Goal: Task Accomplishment & Management: Manage account settings

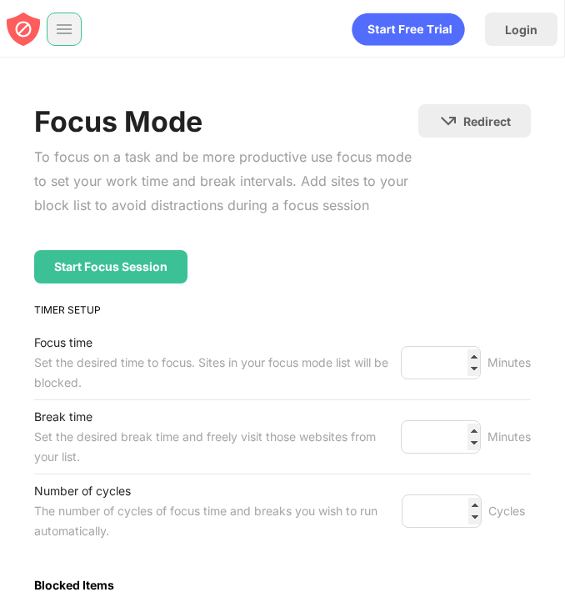
click at [62, 30] on img at bounding box center [64, 29] width 17 height 17
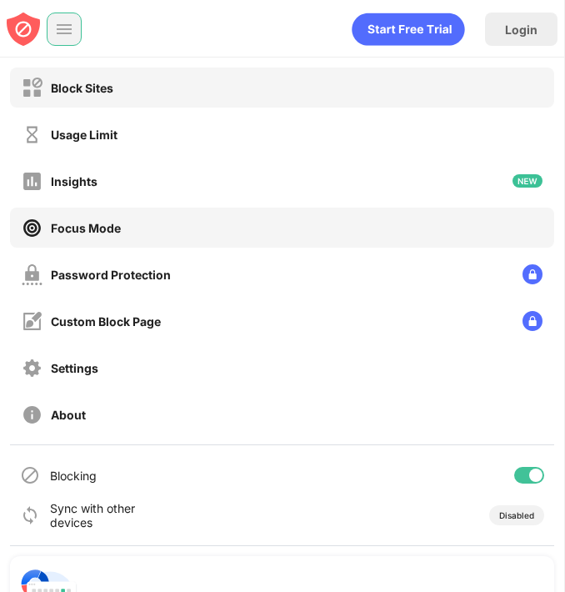
click at [91, 83] on div "Block Sites" at bounding box center [82, 88] width 63 height 14
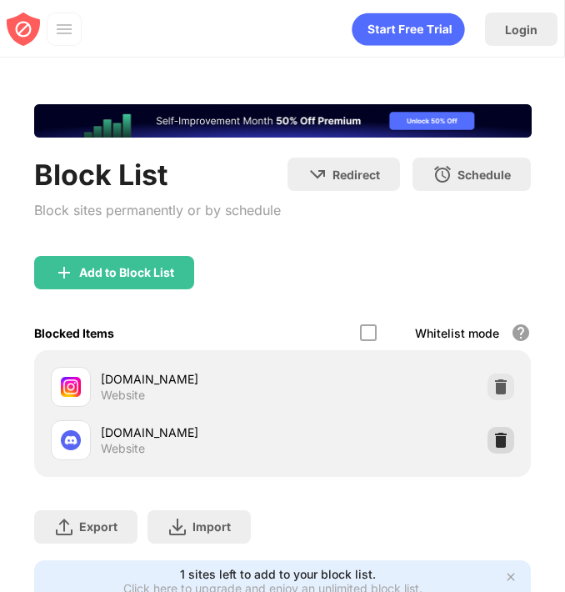
click at [498, 452] on div at bounding box center [501, 440] width 27 height 27
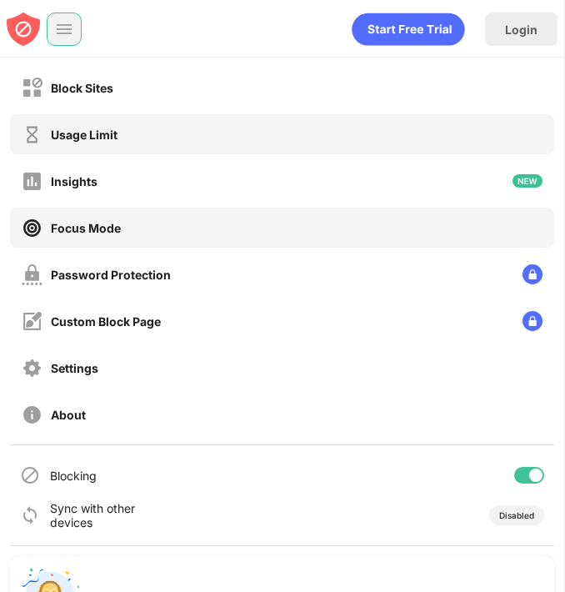
click at [70, 131] on div "Usage Limit" at bounding box center [84, 135] width 67 height 14
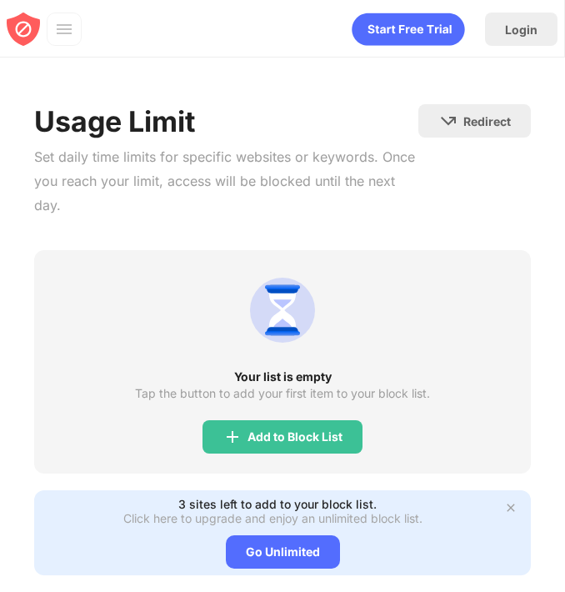
click at [66, 44] on div at bounding box center [64, 29] width 35 height 33
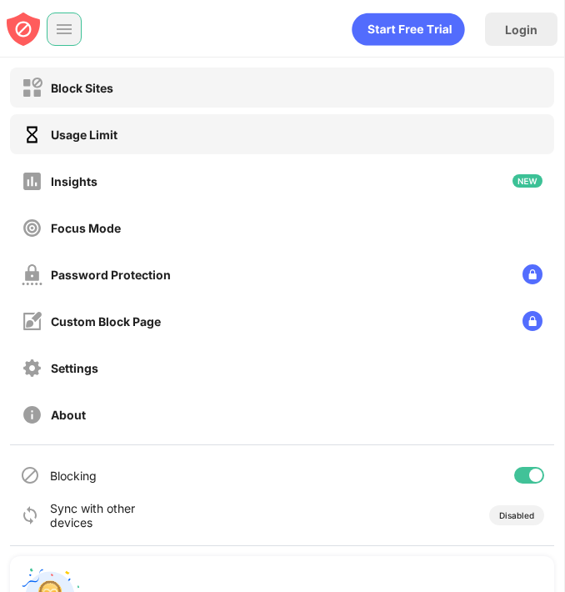
click at [66, 105] on div "Block Sites" at bounding box center [282, 88] width 545 height 40
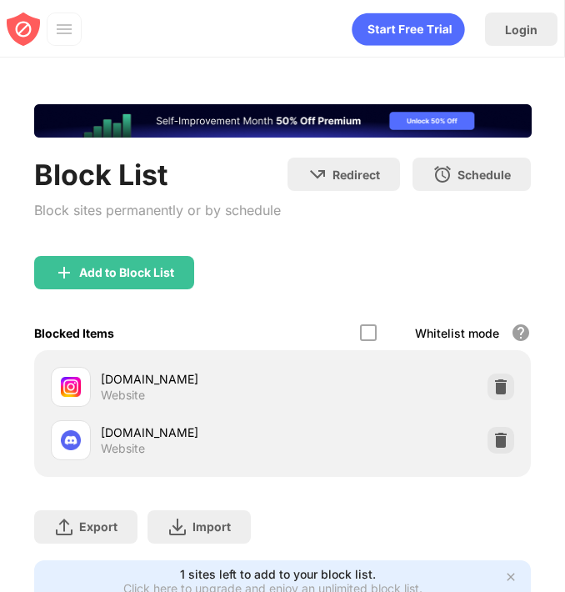
click at [369, 289] on div "Add to Block List" at bounding box center [283, 286] width 498 height 60
click at [495, 438] on img at bounding box center [501, 440] width 17 height 17
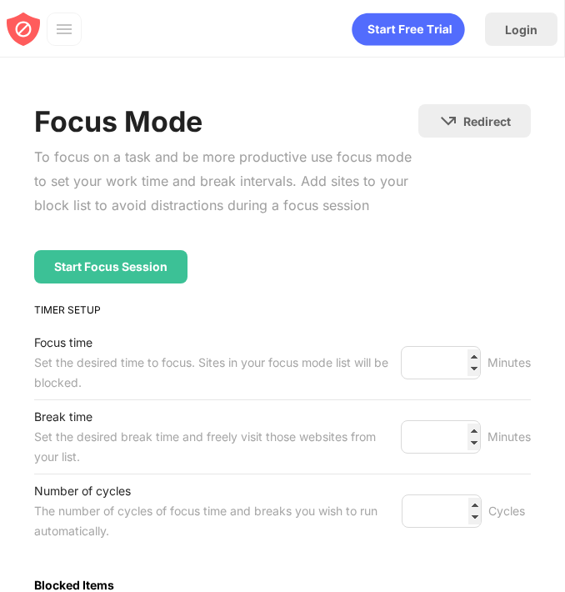
drag, startPoint x: 30, startPoint y: 36, endPoint x: 63, endPoint y: 34, distance: 33.4
click at [30, 36] on img at bounding box center [23, 29] width 33 height 33
click at [73, 34] on div at bounding box center [63, 29] width 33 height 33
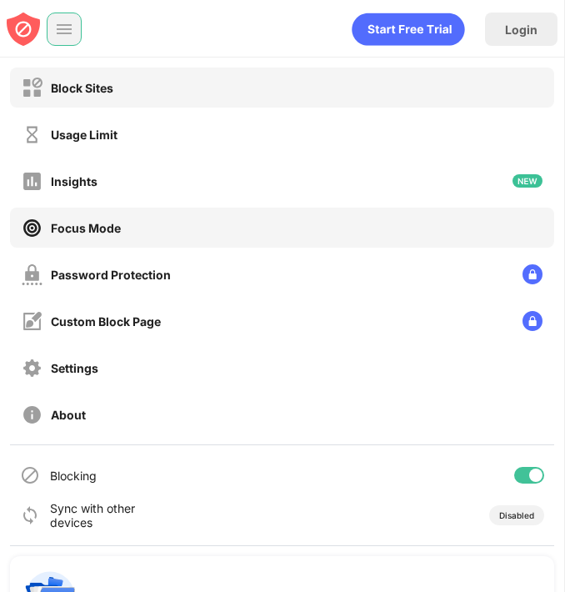
click at [111, 81] on div "Block Sites" at bounding box center [82, 88] width 63 height 14
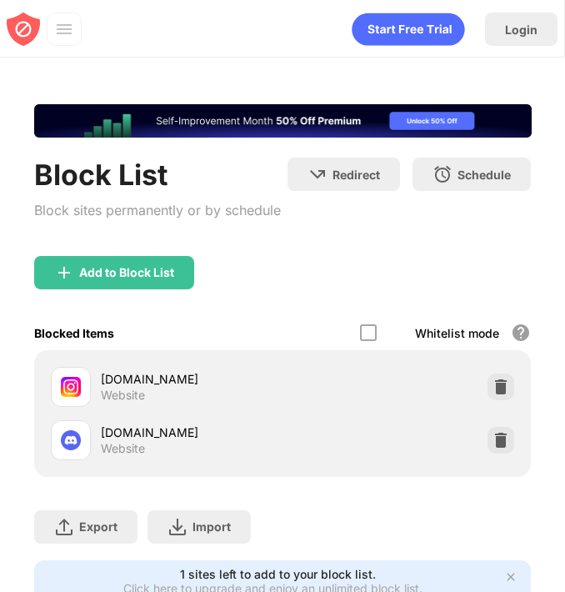
click at [500, 436] on img at bounding box center [501, 440] width 17 height 17
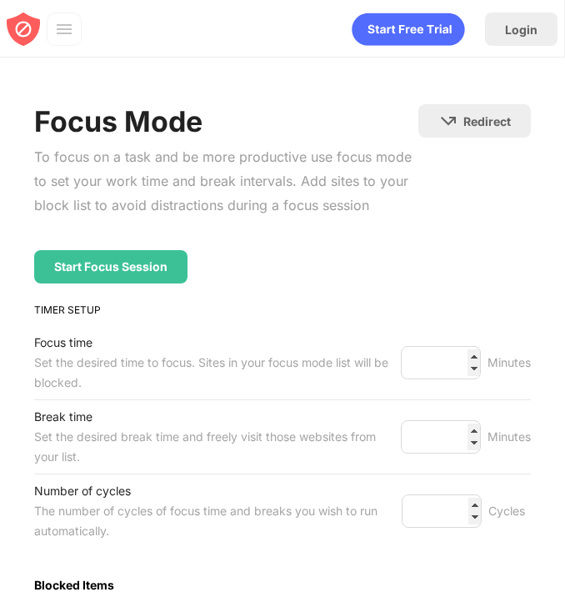
click at [57, 25] on img at bounding box center [64, 29] width 17 height 17
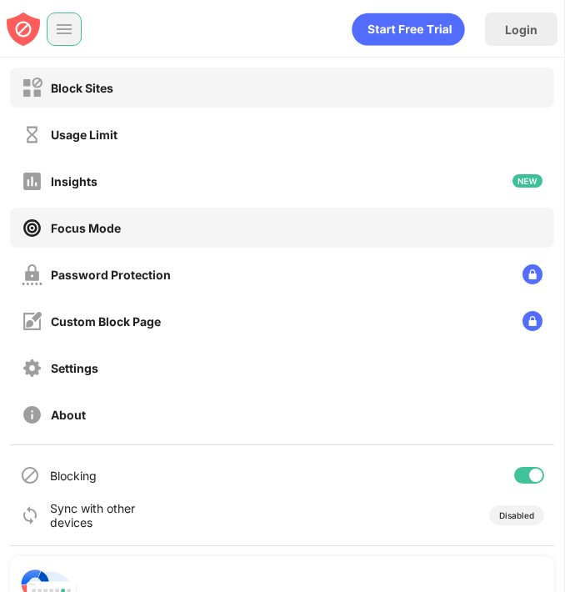
click at [123, 86] on div "Block Sites" at bounding box center [282, 88] width 545 height 40
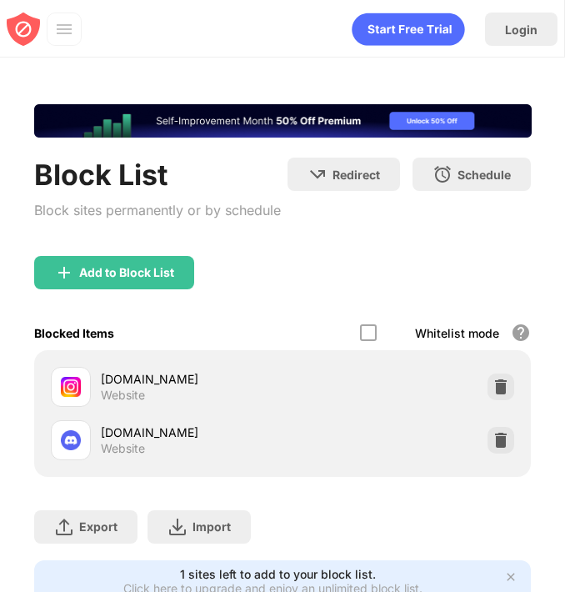
click at [500, 442] on img at bounding box center [501, 440] width 17 height 17
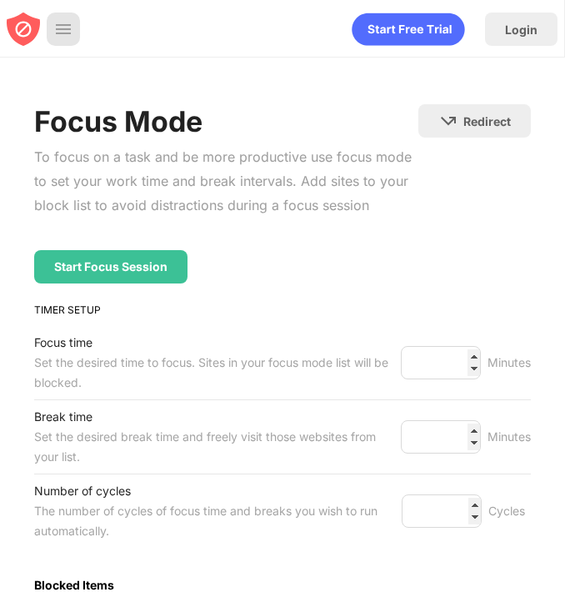
click at [64, 24] on img at bounding box center [63, 29] width 17 height 17
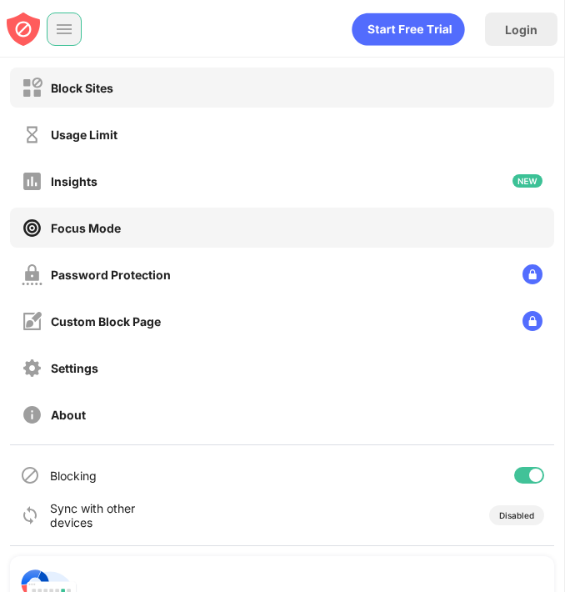
click at [132, 99] on div "Block Sites" at bounding box center [282, 88] width 545 height 40
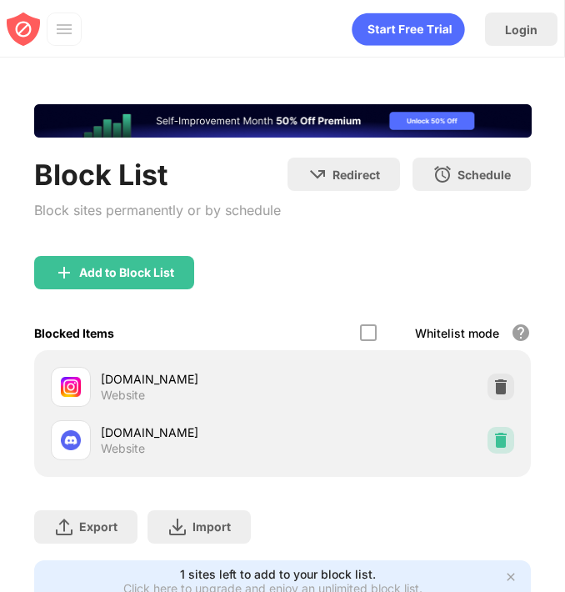
click at [504, 430] on div at bounding box center [501, 440] width 27 height 27
